Goal: Task Accomplishment & Management: Manage account settings

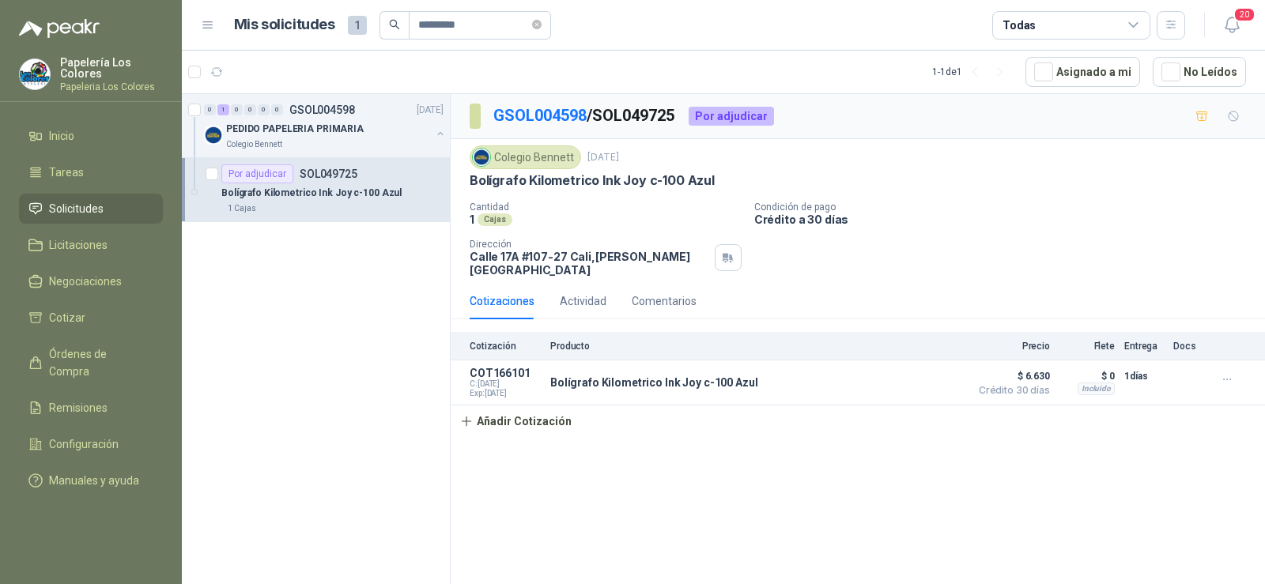
click at [68, 203] on span "Solicitudes" at bounding box center [76, 208] width 55 height 17
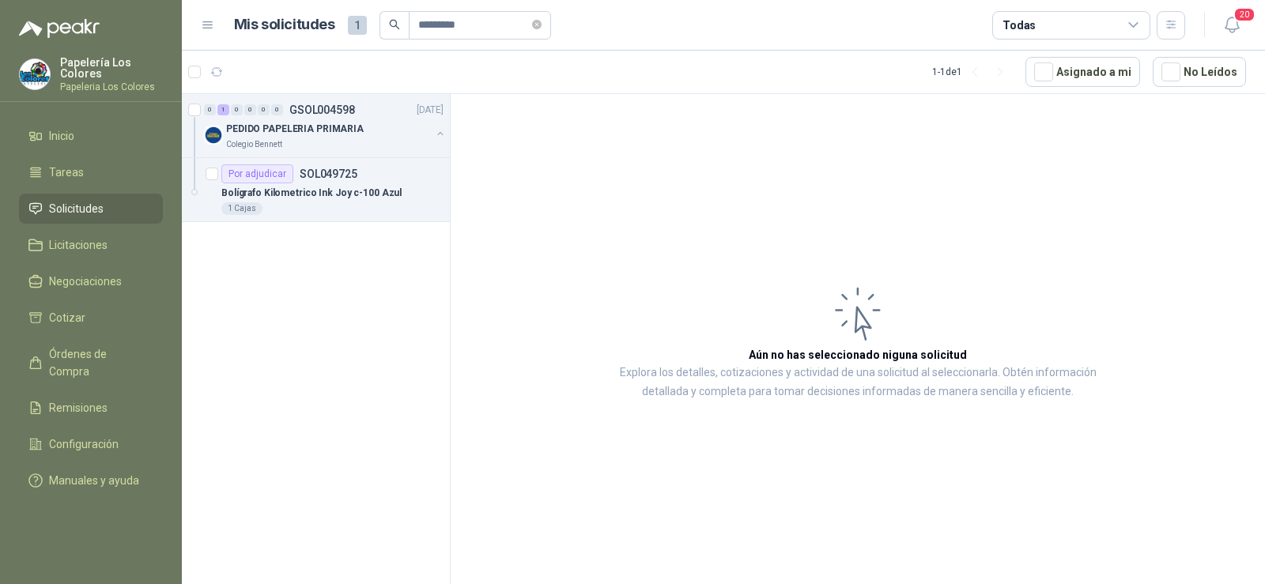
click at [63, 202] on span "Solicitudes" at bounding box center [76, 208] width 55 height 17
click at [62, 209] on span "Solicitudes" at bounding box center [76, 208] width 55 height 17
click at [541, 20] on icon "close-circle" at bounding box center [536, 24] width 9 height 9
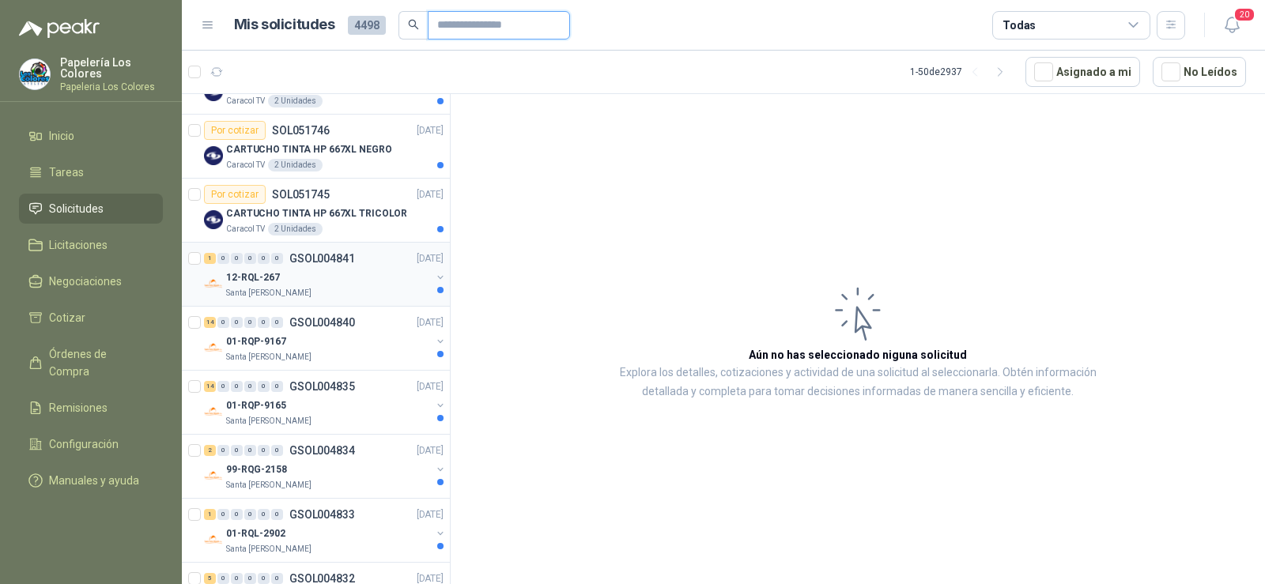
scroll to position [79, 0]
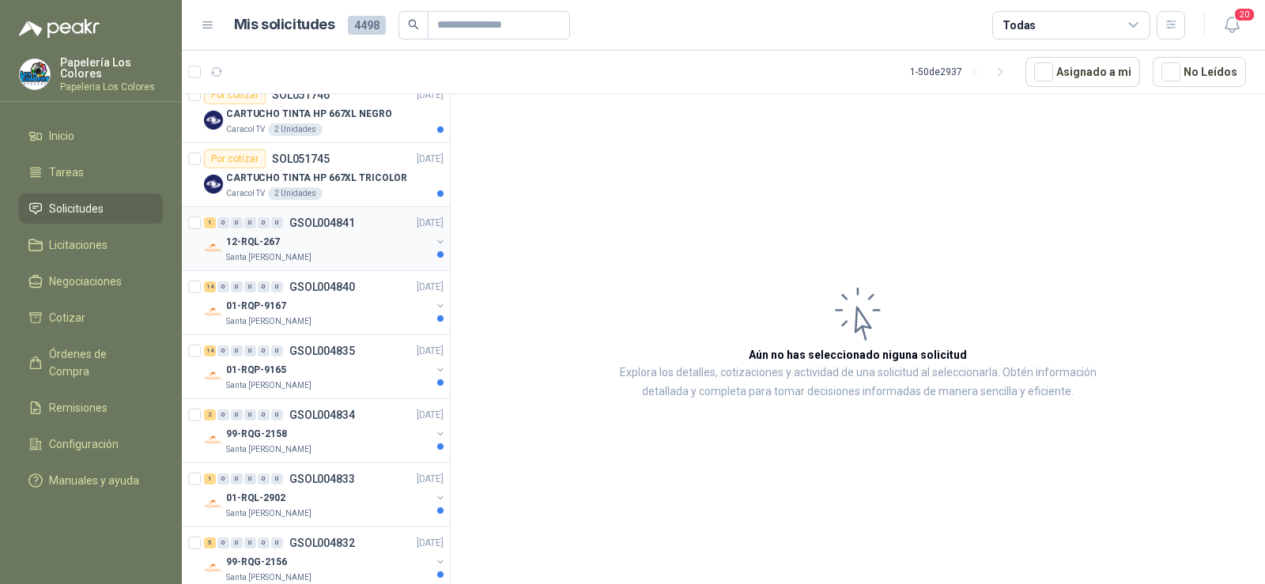
click at [283, 244] on div "12-RQL-267" at bounding box center [328, 241] width 205 height 19
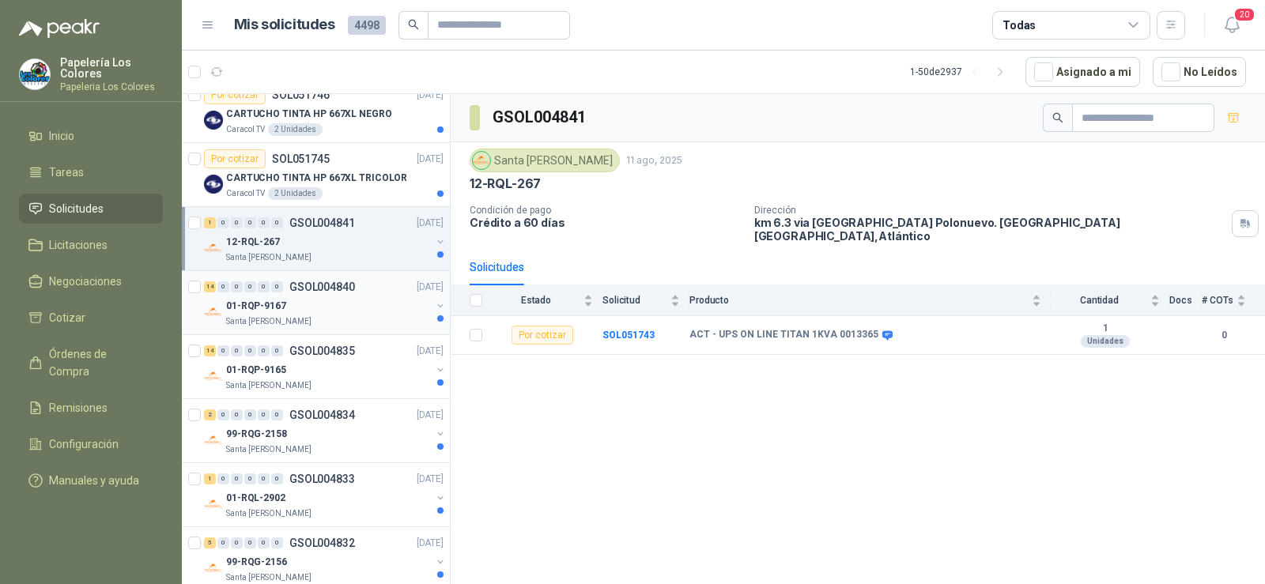
click at [292, 304] on div "01-RQP-9167" at bounding box center [328, 305] width 205 height 19
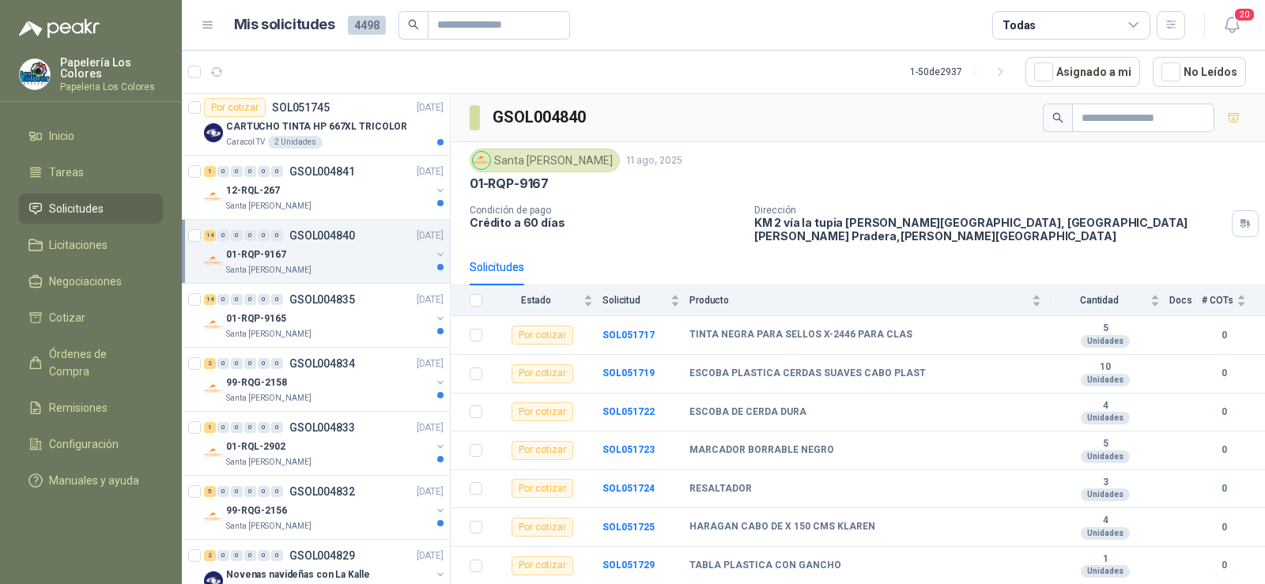
scroll to position [158, 0]
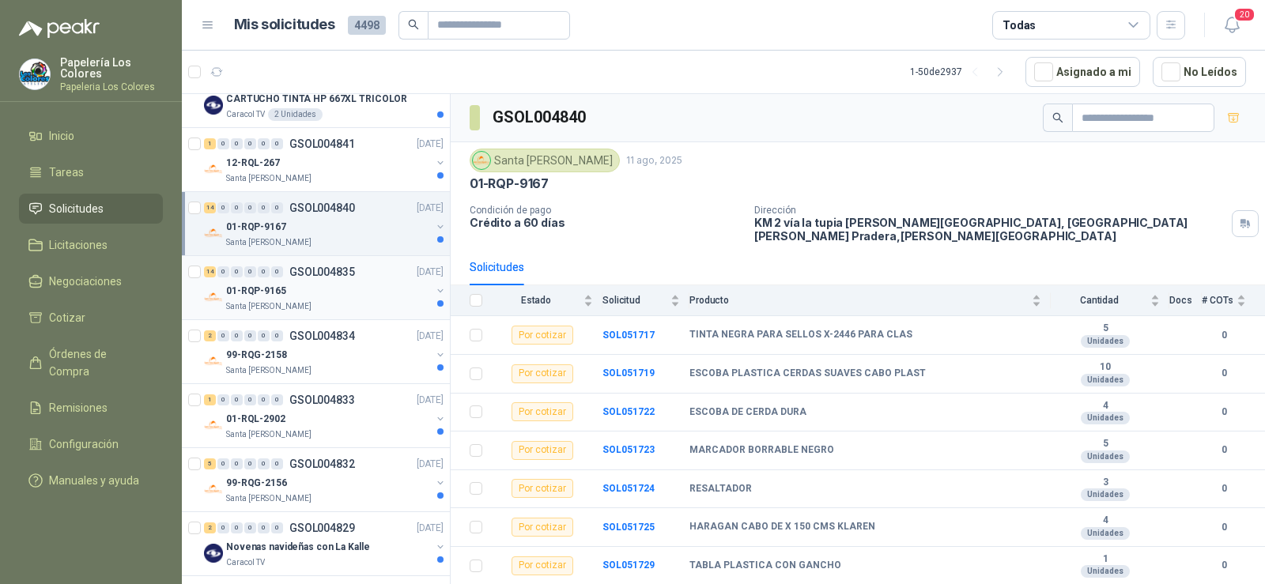
click at [292, 296] on div "01-RQP-9165" at bounding box center [328, 290] width 205 height 19
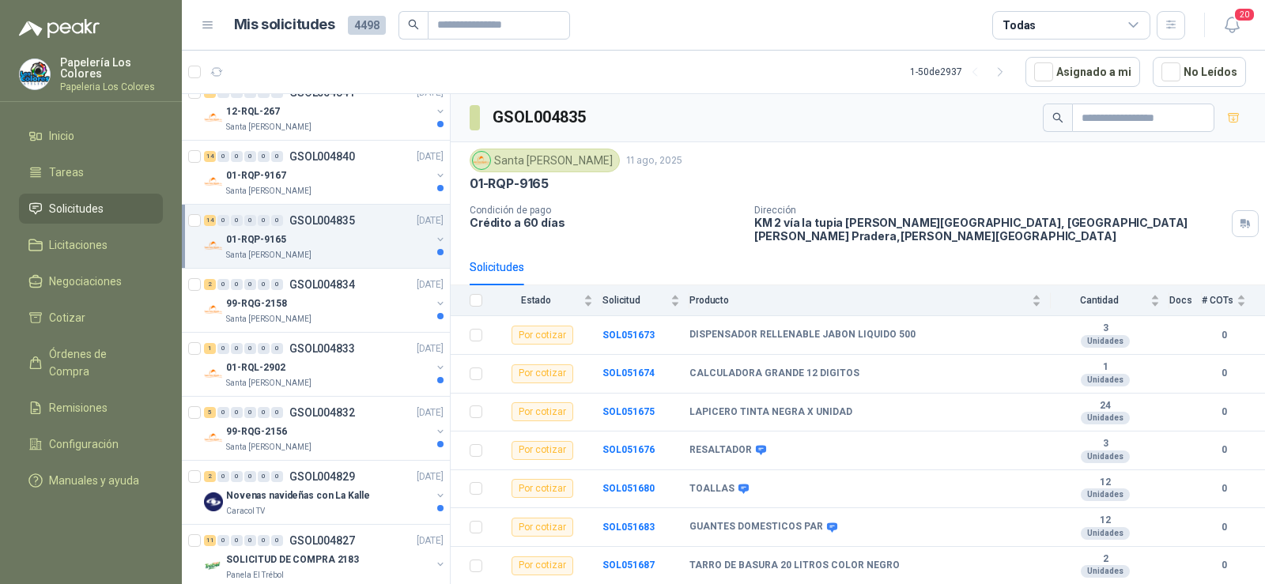
scroll to position [237, 0]
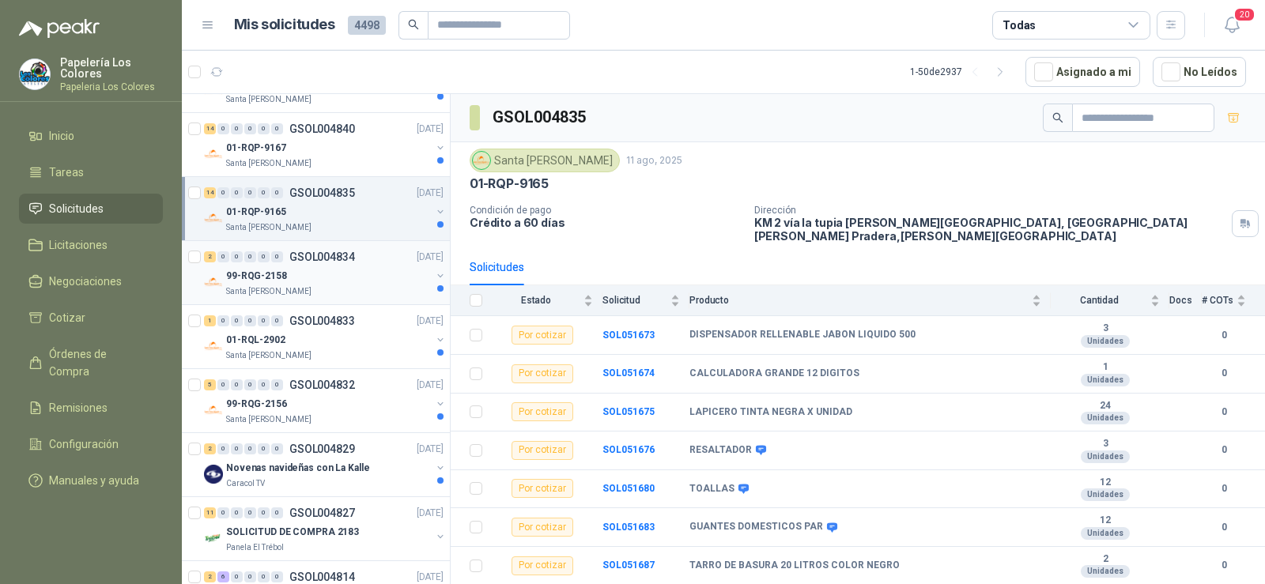
click at [292, 289] on p "Santa [PERSON_NAME]" at bounding box center [268, 291] width 85 height 13
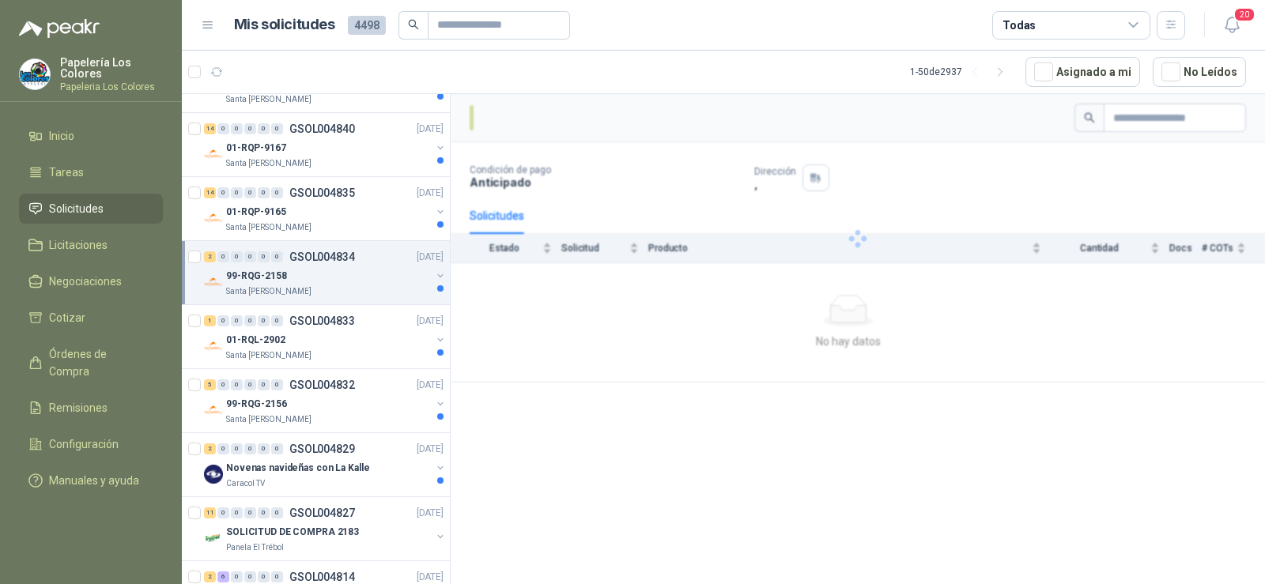
scroll to position [316, 0]
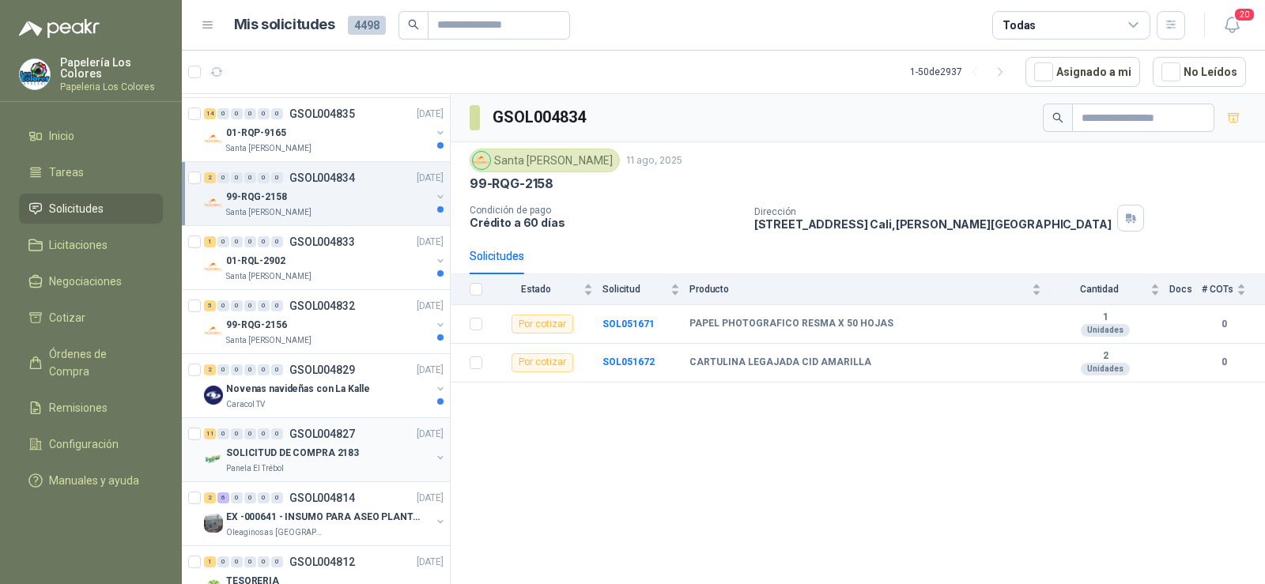
click at [275, 457] on p "SOLICITUD DE COMPRA 2183" at bounding box center [292, 453] width 133 height 15
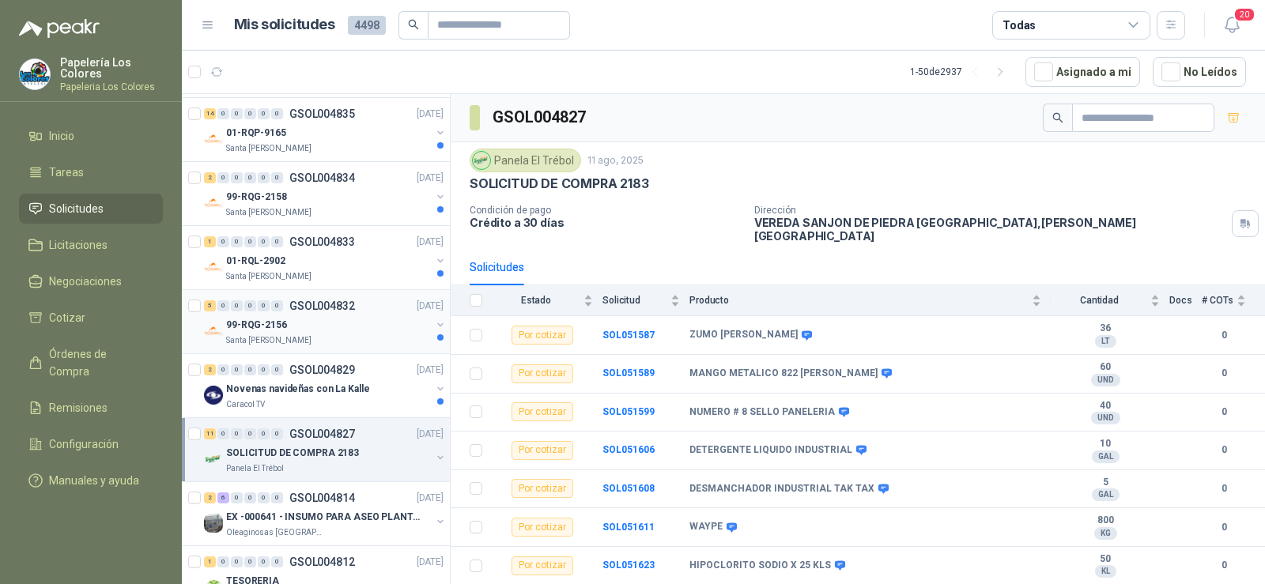
click at [271, 334] on p "Santa [PERSON_NAME]" at bounding box center [268, 340] width 85 height 13
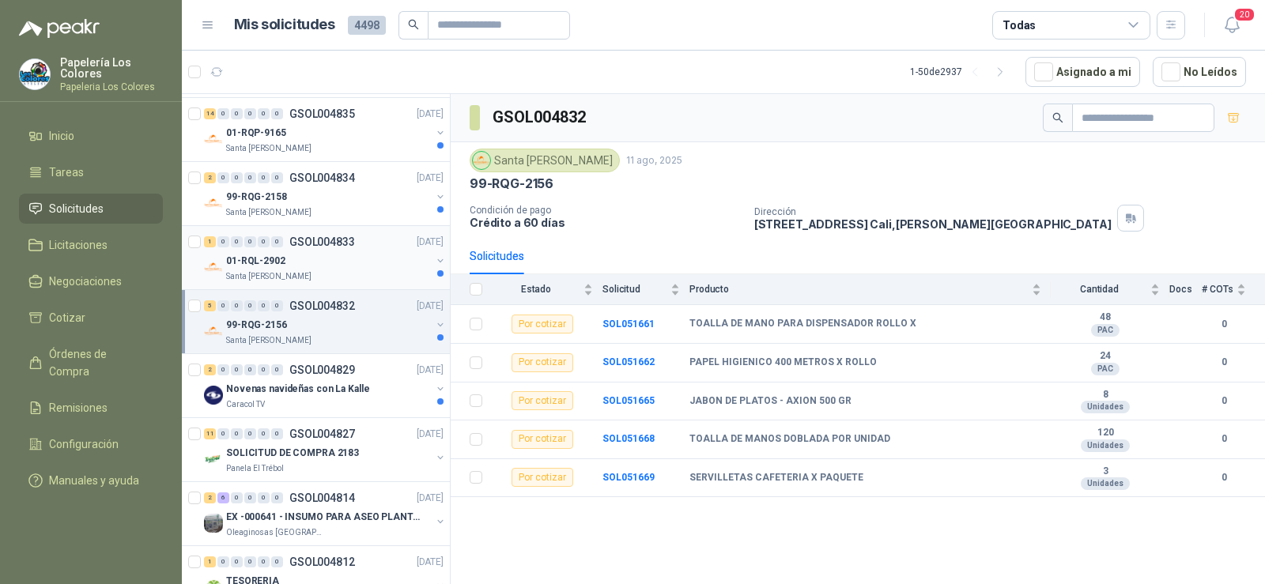
scroll to position [237, 0]
